Goal: Task Accomplishment & Management: Complete application form

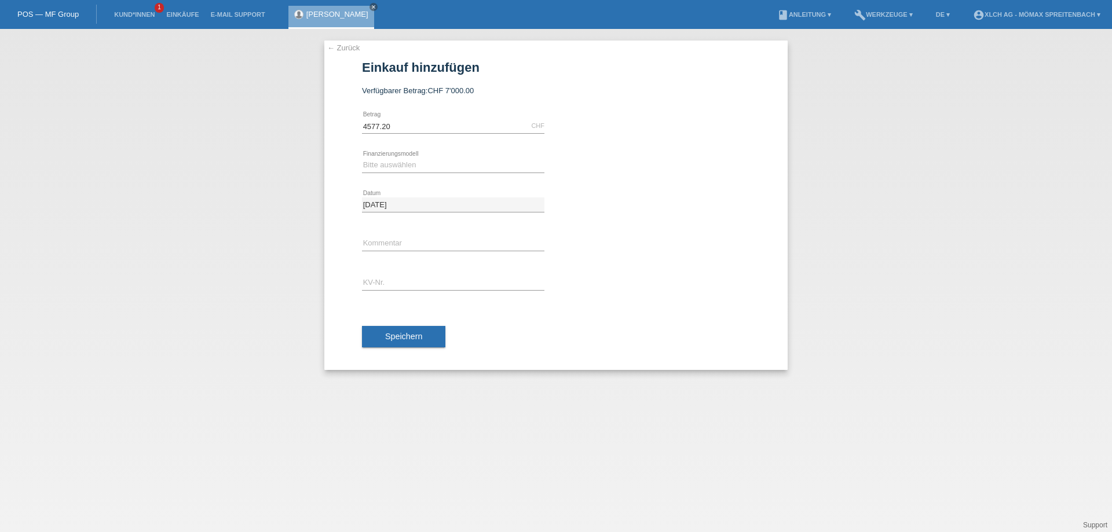
type input "4577.20"
click at [433, 163] on select "Bitte auswählen Kauf auf Rechnung mit Teilzahlungsoption Fixe Raten - Zinsübern…" at bounding box center [453, 165] width 182 height 14
select select "113"
click at [362, 158] on select "Bitte auswählen Kauf auf Rechnung mit Teilzahlungsoption Fixe Raten - Zinsübern…" at bounding box center [453, 165] width 182 height 14
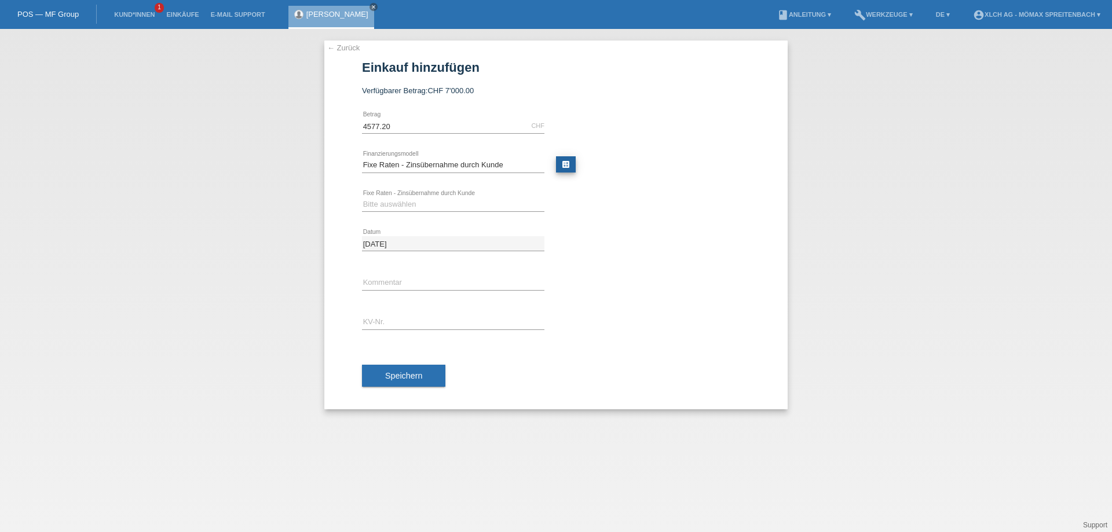
click at [566, 162] on link "calculate" at bounding box center [566, 164] width 20 height 16
type input "4577.20"
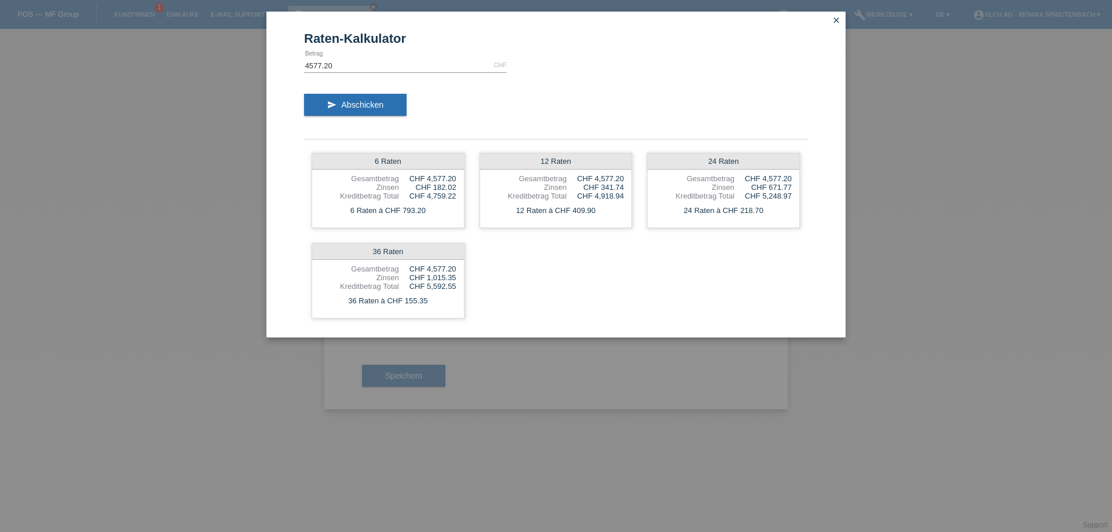
click at [836, 19] on icon "close" at bounding box center [836, 20] width 9 height 9
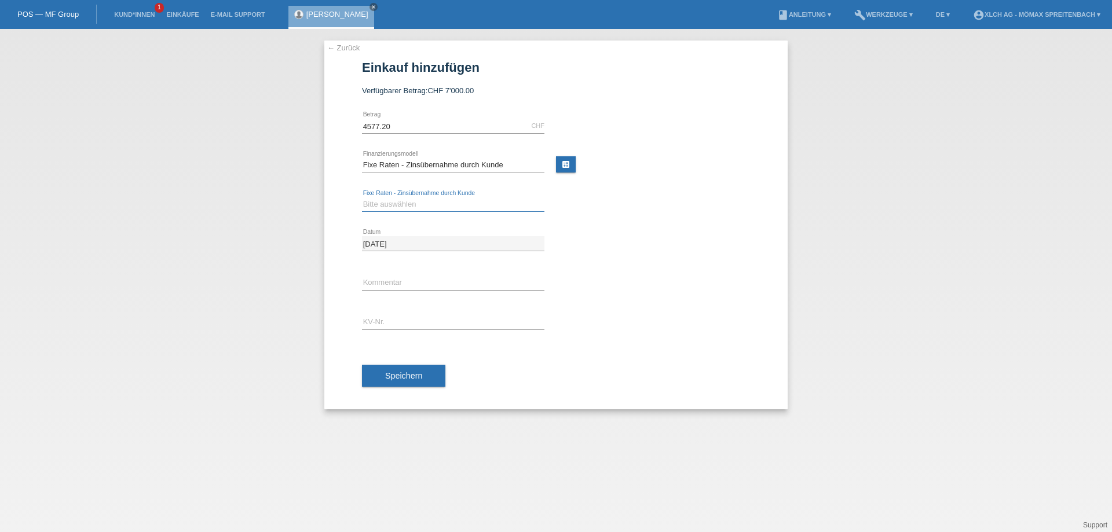
click at [443, 203] on select "Bitte auswählen 6 Raten 12 Raten 24 Raten 36 Raten" at bounding box center [453, 204] width 182 height 14
select select "327"
click at [362, 197] on select "Bitte auswählen 6 Raten 12 Raten 24 Raten 36 Raten" at bounding box center [453, 204] width 182 height 14
click at [387, 317] on input "text" at bounding box center [453, 322] width 182 height 14
type input "ASMVDD"
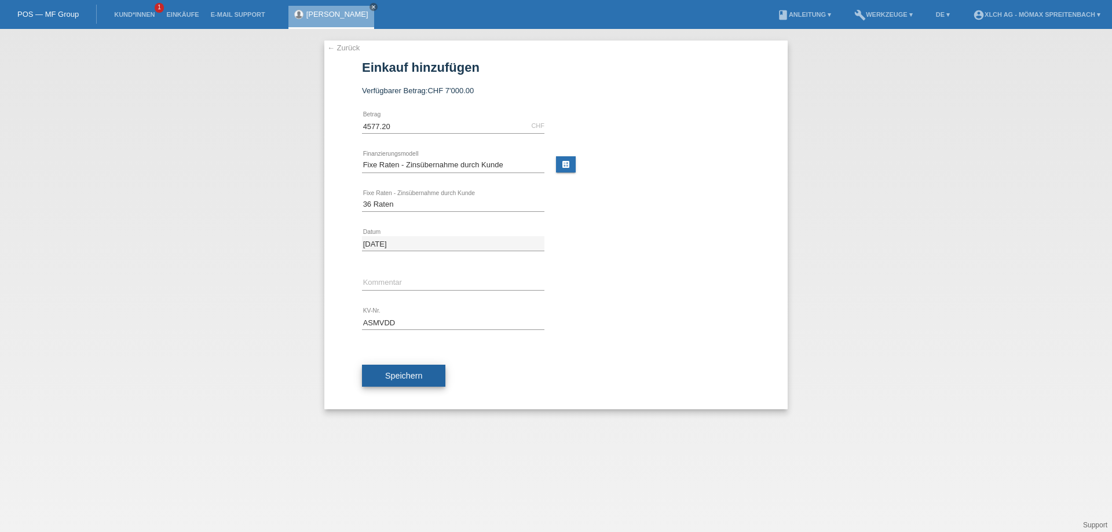
click at [393, 372] on span "Speichern" at bounding box center [403, 375] width 37 height 9
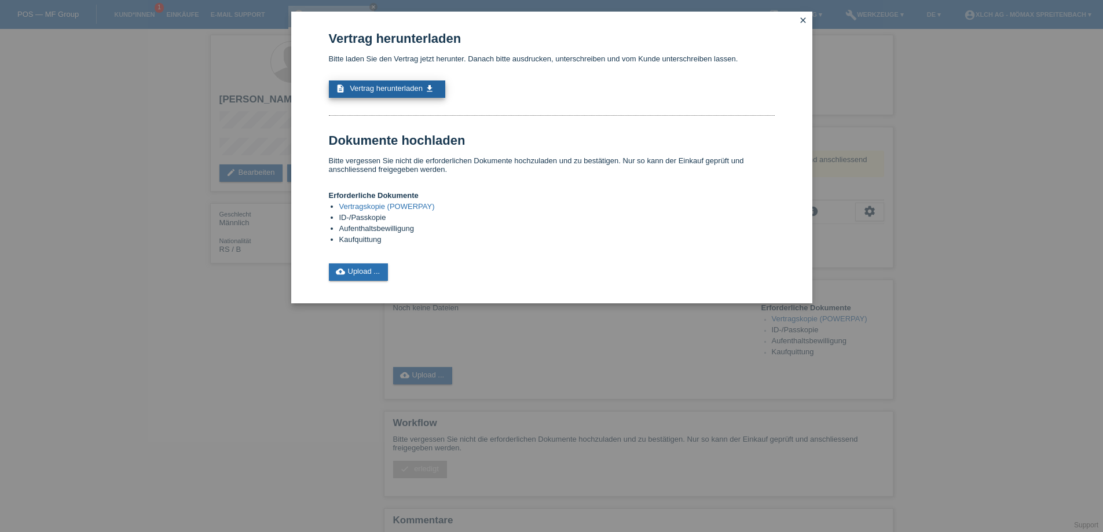
click at [372, 85] on span "Vertrag herunterladen" at bounding box center [386, 88] width 73 height 9
click at [361, 270] on link "cloud_upload Upload ..." at bounding box center [359, 271] width 60 height 17
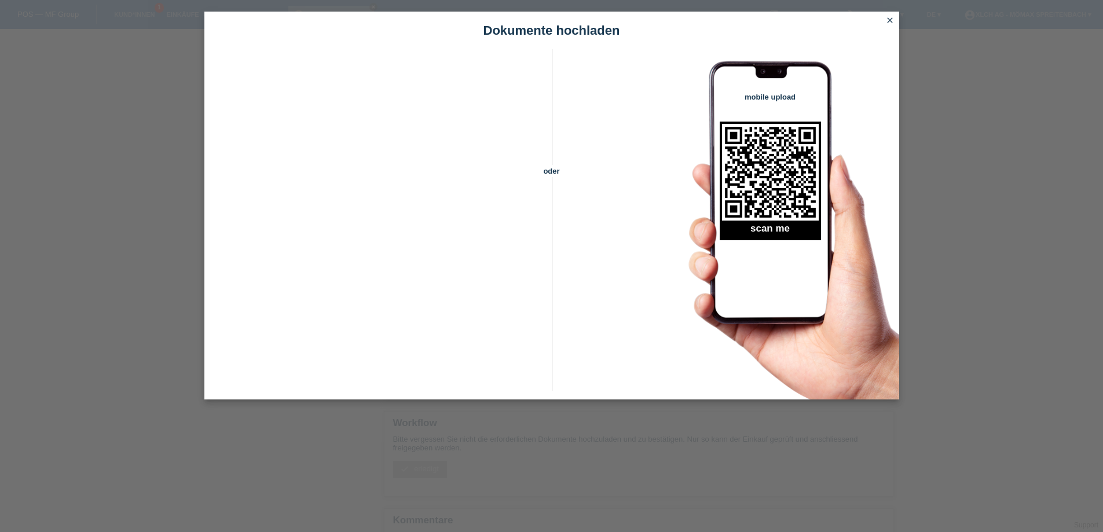
click at [892, 17] on icon "close" at bounding box center [889, 20] width 9 height 9
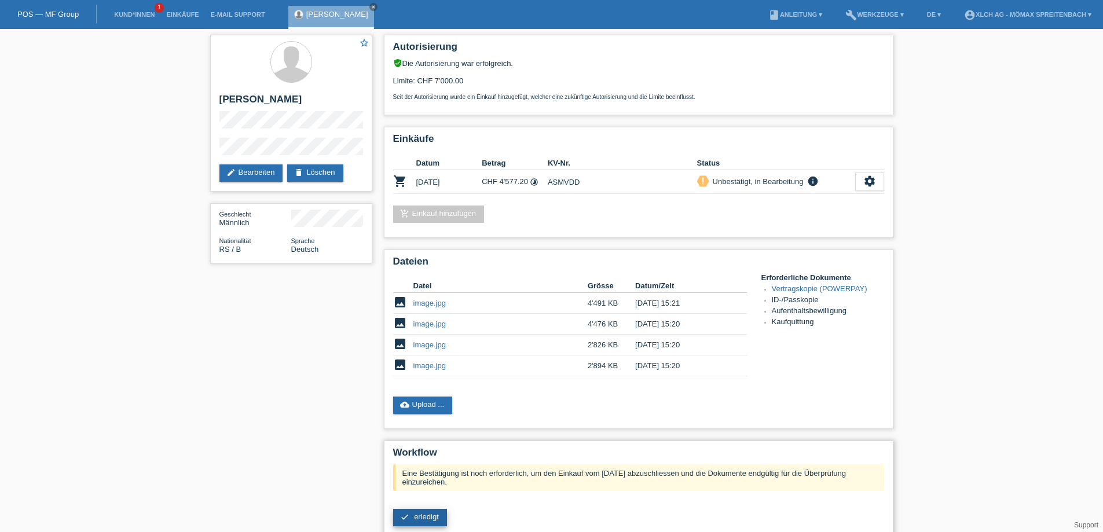
click at [427, 518] on span "erledigt" at bounding box center [426, 516] width 25 height 9
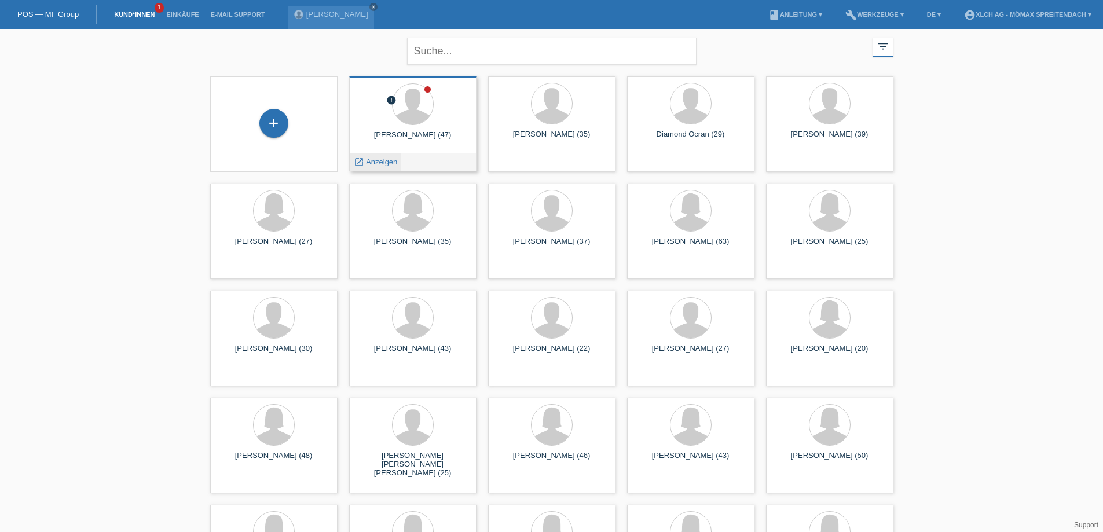
click at [385, 162] on span "Anzeigen" at bounding box center [381, 162] width 31 height 9
